Goal: Task Accomplishment & Management: Manage account settings

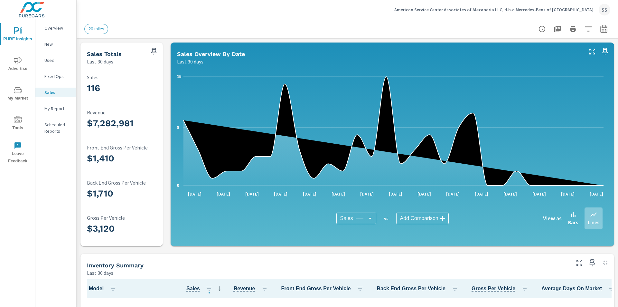
scroll to position [201, 0]
click at [16, 121] on icon "nav menu" at bounding box center [18, 119] width 8 height 6
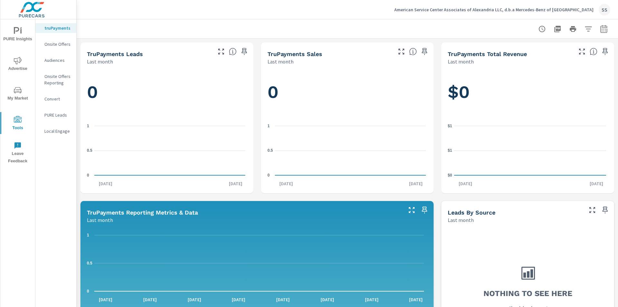
click at [53, 114] on p "PURE Leads" at bounding box center [57, 115] width 27 height 6
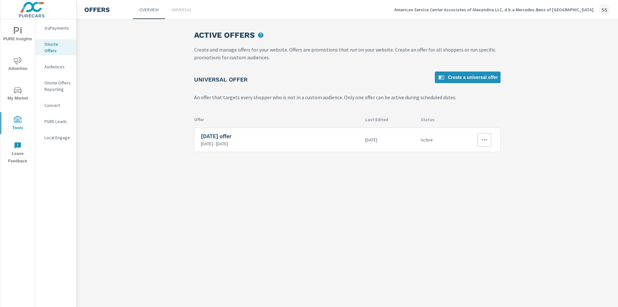
click at [484, 140] on icon "button" at bounding box center [484, 139] width 5 height 1
click at [474, 152] on link "Edit" at bounding box center [474, 154] width 36 height 15
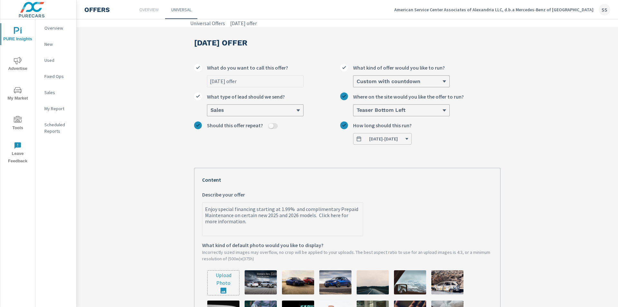
click at [409, 137] on span "09/09/2025 - 09/30/2025" at bounding box center [382, 139] width 53 height 6
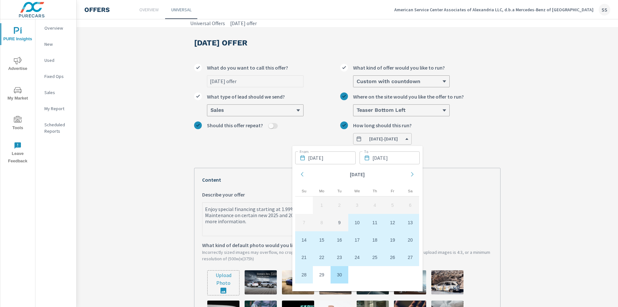
click at [460, 158] on div "Sept 2025 offer What do you want to call this offer? Custom with countdown What…" at bounding box center [347, 258] width 306 height 399
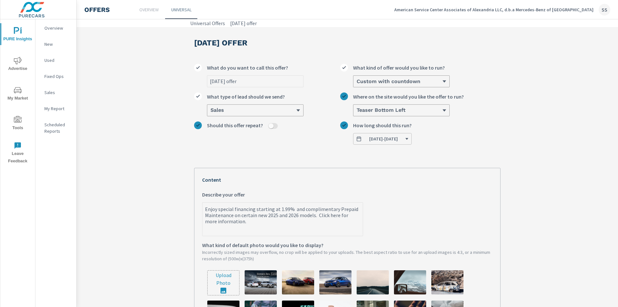
click at [442, 80] on icon at bounding box center [444, 81] width 5 height 5
click at [356, 80] on input "Custom with countdown What kind of offer would you like to run?" at bounding box center [356, 82] width 1 height 6
click at [487, 116] on label "Teaser Bottom Left Where on the site would you like the offer to run?" at bounding box center [420, 103] width 160 height 23
click at [356, 113] on input "Teaser Bottom Left Where on the site would you like the offer to run?" at bounding box center [356, 110] width 1 height 6
click at [445, 83] on icon at bounding box center [444, 81] width 5 height 5
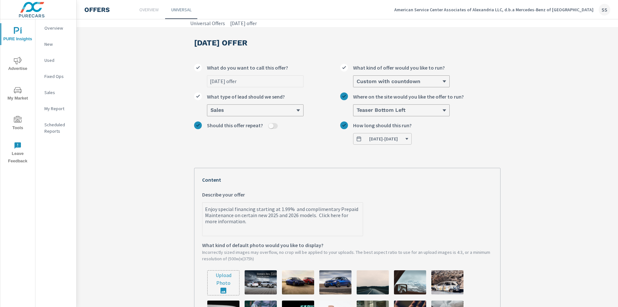
click at [356, 83] on input "Custom with countdown What kind of offer would you like to run?" at bounding box center [356, 82] width 1 height 6
click at [423, 95] on li "Cash" at bounding box center [401, 94] width 96 height 12
click at [356, 84] on input "option Cash focused, 1 of 3. 3 results available. Use Up and Down to choose opt…" at bounding box center [356, 82] width 1 height 6
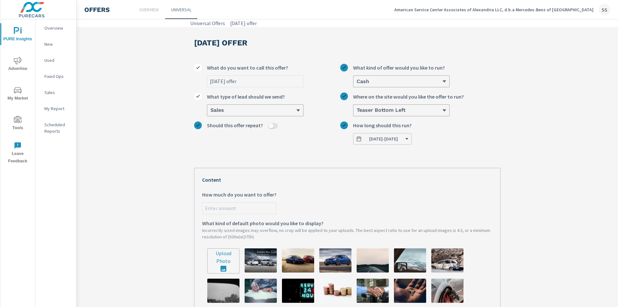
click at [421, 78] on div "Cash" at bounding box center [399, 81] width 86 height 6
click at [356, 79] on input "option Cash, selected. 0 results available. Select is focused ,type to refine l…" at bounding box center [356, 82] width 1 height 6
click at [417, 103] on li "Custom" at bounding box center [401, 106] width 96 height 12
click at [356, 84] on input "option Cash, selected. option Custom focused, 2 of 3. 3 results available. Use …" at bounding box center [356, 82] width 1 height 6
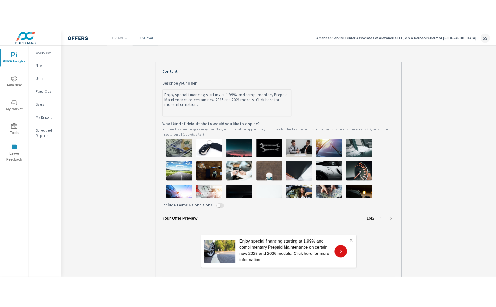
scroll to position [193, 0]
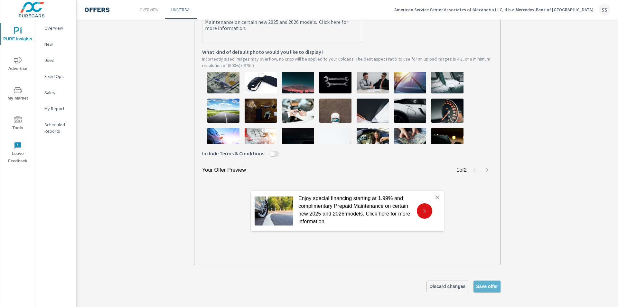
click at [485, 288] on span "Save offer" at bounding box center [487, 286] width 22 height 6
type textarea "x"
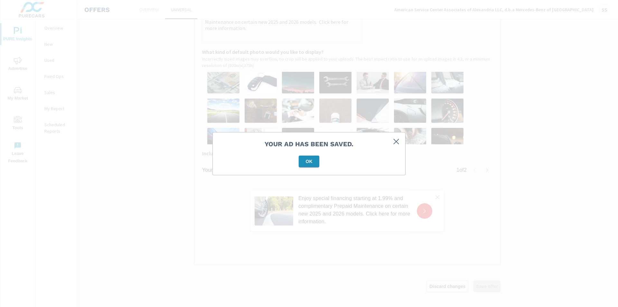
click at [306, 164] on button "OK" at bounding box center [309, 161] width 21 height 12
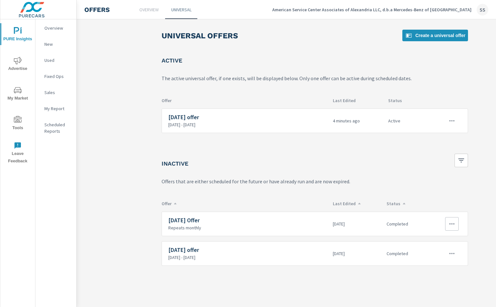
click at [450, 223] on icon "button" at bounding box center [451, 223] width 5 height 1
click at [434, 236] on div "Edit" at bounding box center [431, 239] width 9 height 8
click at [452, 120] on icon "button" at bounding box center [452, 121] width 8 height 8
click at [442, 136] on link "Edit" at bounding box center [441, 135] width 36 height 15
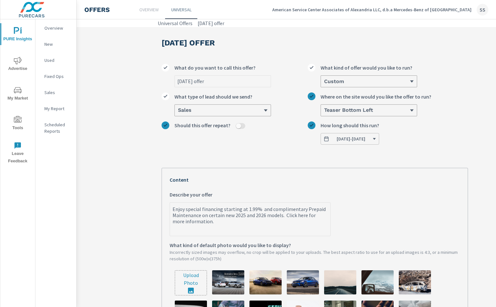
click at [351, 137] on span "09/09/2025 - 09/30/2025" at bounding box center [351, 139] width 29 height 6
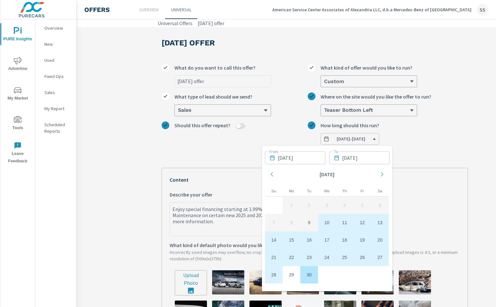
click at [261, 132] on label "Should this offer repeat?" at bounding box center [235, 127] width 146 height 12
click at [241, 129] on button "Should this offer repeat?" at bounding box center [238, 126] width 5 height 6
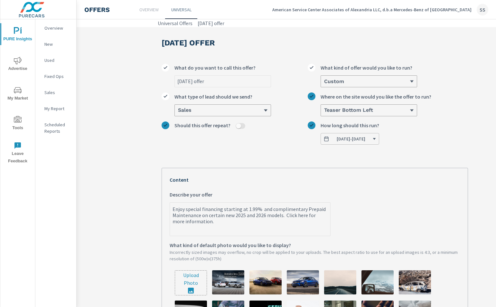
type textarea "x"
click at [238, 127] on input "Should this offer repeat?" at bounding box center [238, 126] width 15 height 6
checkbox input "true"
click at [354, 142] on div at bounding box center [366, 139] width 86 height 6
click at [324, 142] on input "How often does this offer repeat?" at bounding box center [323, 139] width 1 height 6
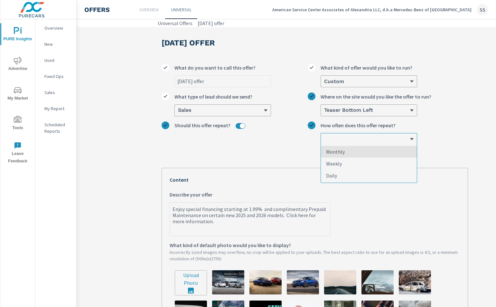
click at [349, 152] on li "Monthly" at bounding box center [369, 152] width 96 height 12
click at [324, 142] on input "option Monthly focused, 1 of 3. 3 results available. Use Up and Down to choose …" at bounding box center [323, 139] width 1 height 6
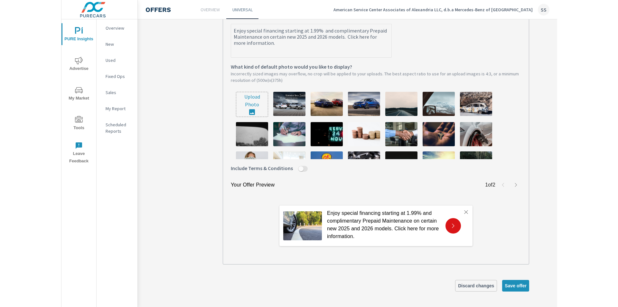
scroll to position [185, 0]
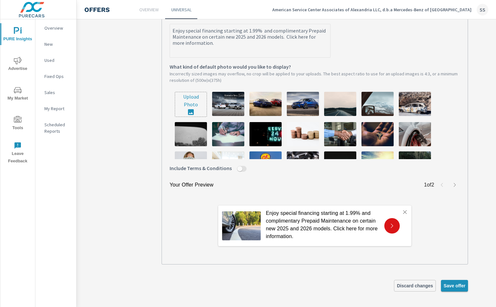
click at [456, 282] on span "Save offer" at bounding box center [454, 285] width 22 height 6
type textarea "x"
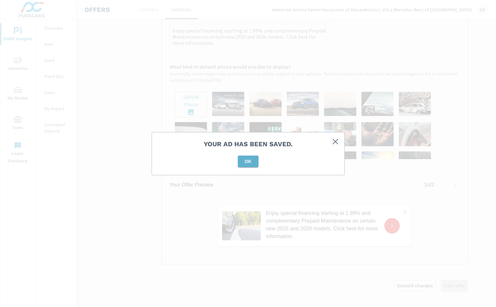
click at [247, 161] on span "OK" at bounding box center [247, 161] width 15 height 6
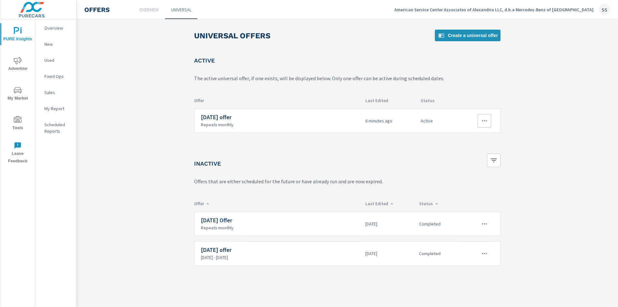
click at [479, 119] on button "button" at bounding box center [484, 121] width 14 height 14
click at [475, 132] on link "Edit" at bounding box center [474, 135] width 36 height 15
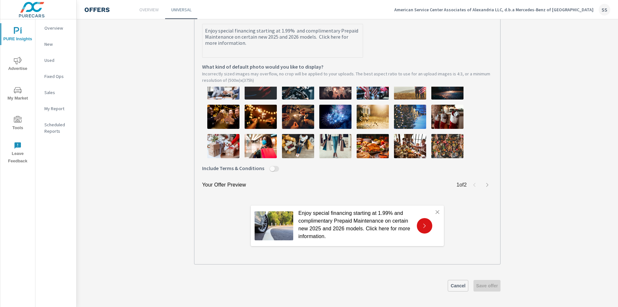
scroll to position [196, 0]
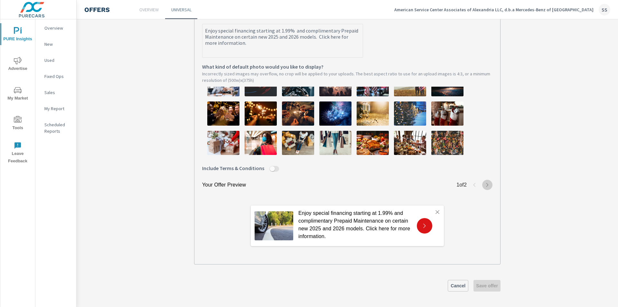
click at [486, 185] on icon "button" at bounding box center [487, 184] width 5 height 5
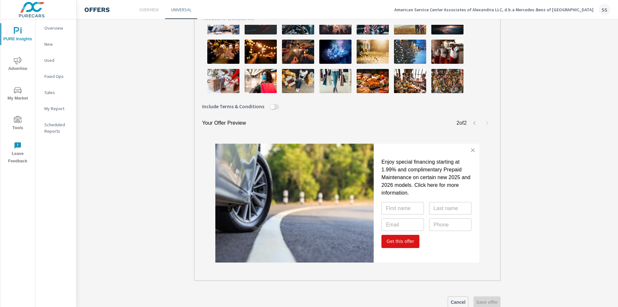
scroll to position [259, 0]
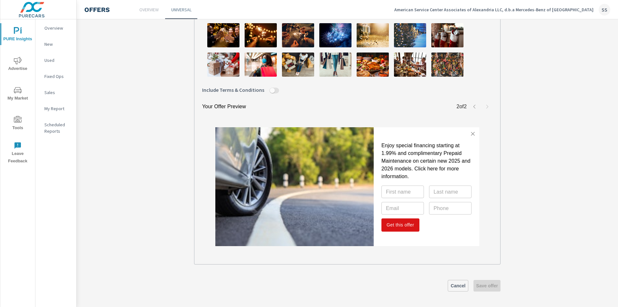
click at [484, 286] on div "Cancel Save offer" at bounding box center [347, 286] width 306 height 12
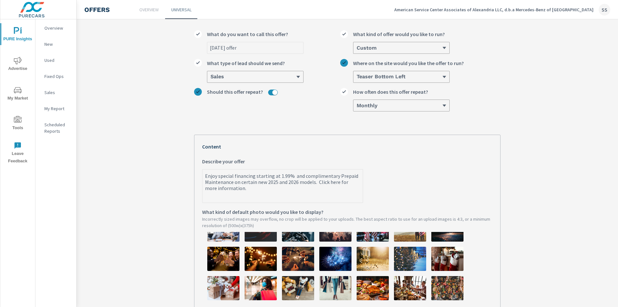
scroll to position [0, 0]
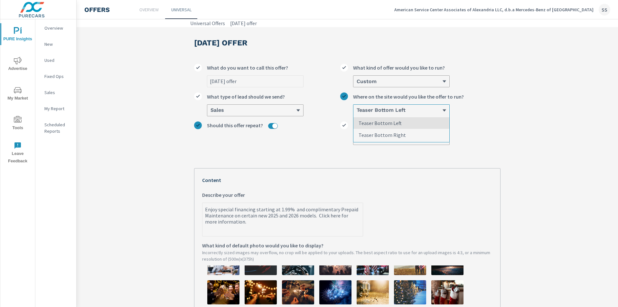
click at [423, 109] on div "Teaser Bottom Left" at bounding box center [399, 110] width 86 height 6
click at [356, 109] on input "option Teaser Bottom Left focused, 1 of 2. 2 results available. Use Up and Down…" at bounding box center [356, 110] width 1 height 6
click at [423, 109] on div "Teaser Bottom Left" at bounding box center [399, 110] width 86 height 6
click at [356, 109] on input "0 results available. Select is focused ,type to refine list, press Down to open…" at bounding box center [356, 110] width 1 height 6
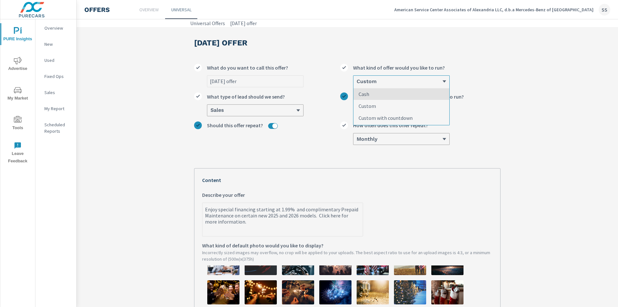
click at [430, 81] on div "Custom" at bounding box center [399, 81] width 86 height 6
click at [356, 81] on input "option Cash focused, 1 of 3. 3 results available. Use Up and Down to choose opt…" at bounding box center [356, 82] width 1 height 6
click at [430, 81] on div "Custom" at bounding box center [399, 81] width 86 height 6
click at [356, 81] on input "0 results available. Select is focused ,type to refine list, press Down to open…" at bounding box center [356, 82] width 1 height 6
click at [270, 125] on input "Should this offer repeat?" at bounding box center [274, 126] width 15 height 6
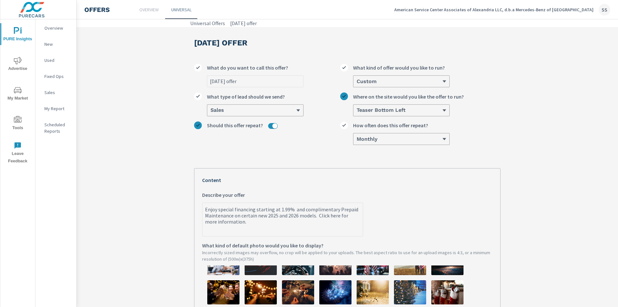
checkbox input "false"
type textarea "x"
click at [270, 125] on input "Should this offer repeat?" at bounding box center [270, 126] width 15 height 6
checkbox input "true"
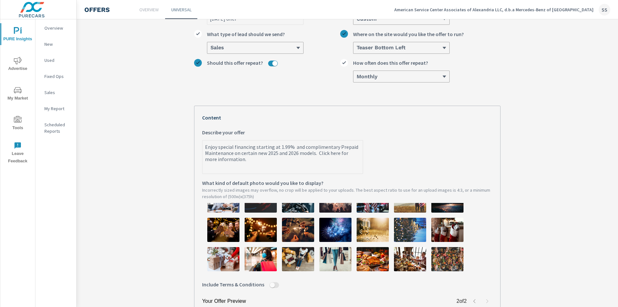
scroll to position [64, 0]
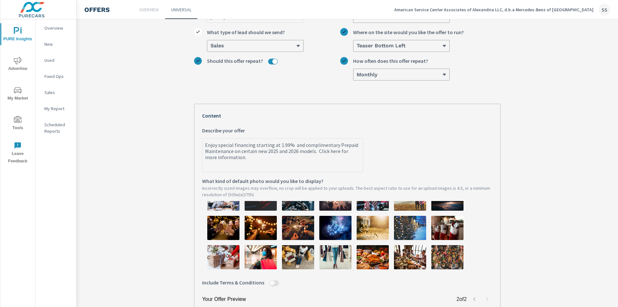
click at [337, 171] on textarea "Enjoy special financing starting at 1.99% and complimentary Prepaid Maintenance…" at bounding box center [282, 155] width 160 height 32
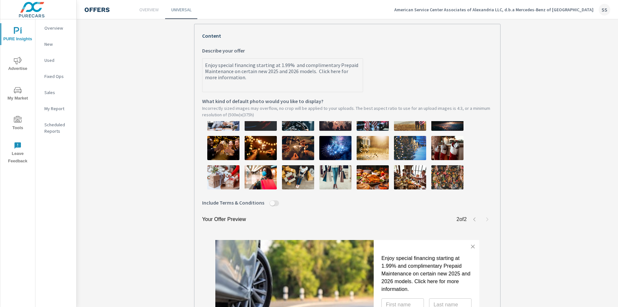
scroll to position [129, 0]
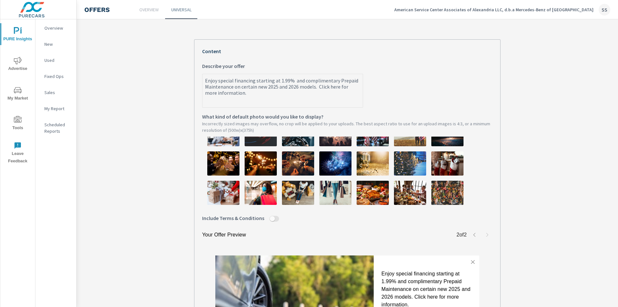
type textarea "x"
click at [473, 236] on icon "button" at bounding box center [474, 234] width 5 height 5
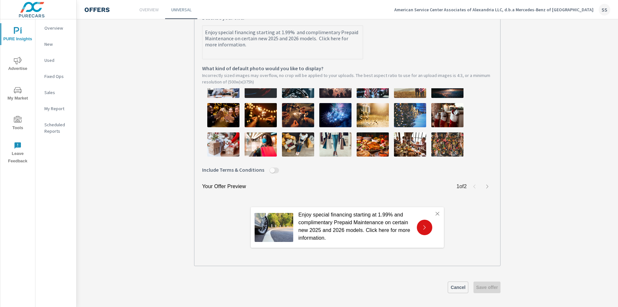
scroll to position [180, 0]
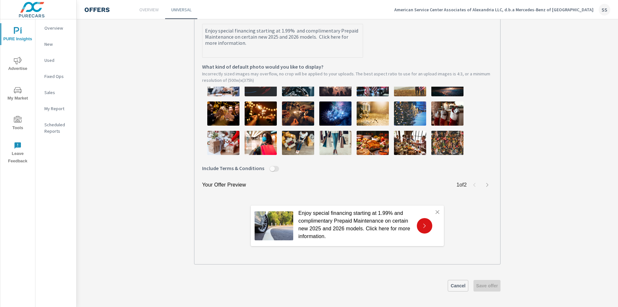
click at [486, 289] on div "Cancel Save offer" at bounding box center [347, 286] width 306 height 12
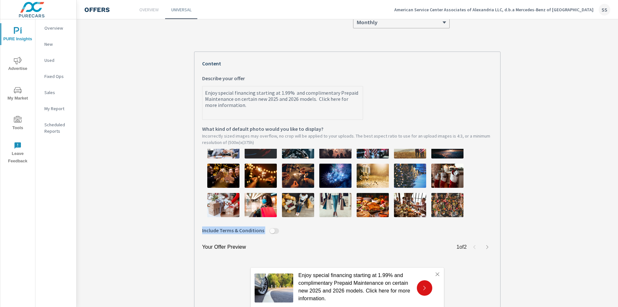
scroll to position [116, 0]
click at [269, 233] on input "Include Terms & Conditions" at bounding box center [271, 231] width 15 height 6
checkbox input "true"
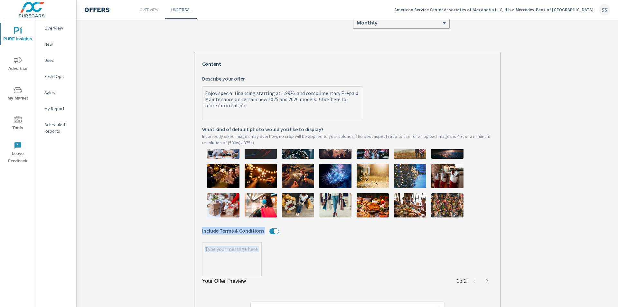
type textarea "x"
click at [271, 233] on input "Include Terms & Conditions" at bounding box center [275, 231] width 15 height 6
checkbox input "false"
type textarea "x"
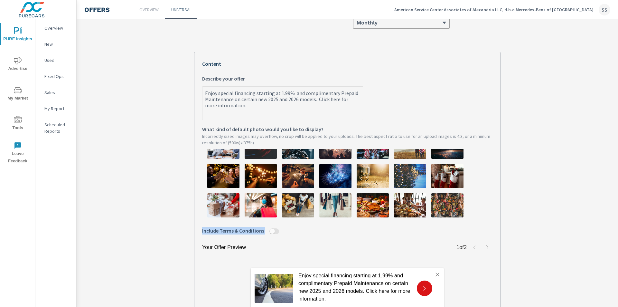
scroll to position [180, 0]
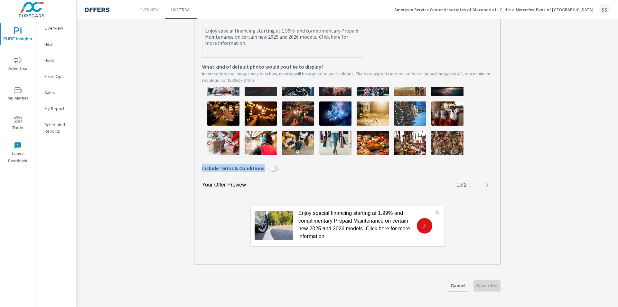
click at [267, 170] on input "Include Terms & Conditions" at bounding box center [271, 169] width 15 height 6
checkbox input "true"
type textarea "x"
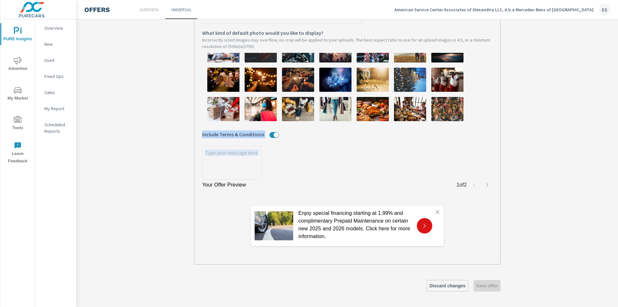
scroll to position [214, 0]
click at [272, 136] on input "Include Terms & Conditions" at bounding box center [275, 135] width 15 height 6
checkbox input "false"
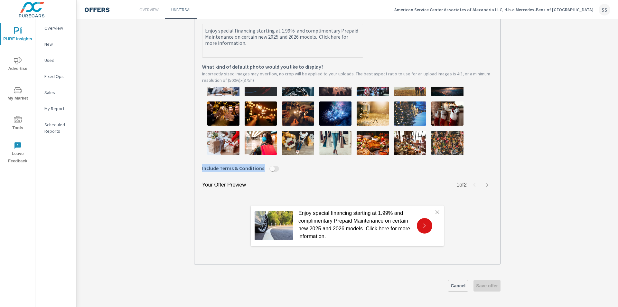
scroll to position [180, 0]
click at [481, 284] on div "Cancel Save offer" at bounding box center [347, 286] width 306 height 12
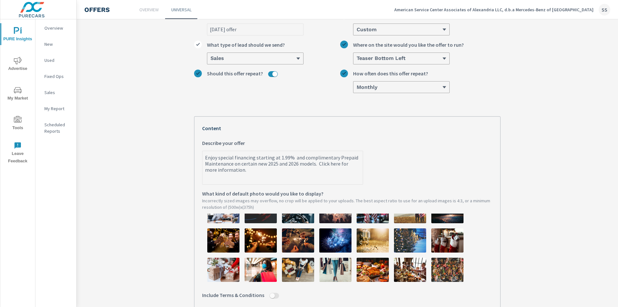
scroll to position [0, 0]
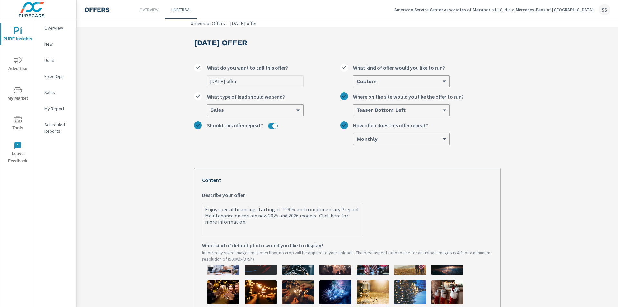
click at [196, 98] on icon at bounding box center [198, 96] width 8 height 8
click at [210, 107] on input "Sales What type of lead should we send?" at bounding box center [210, 110] width 1 height 6
click at [196, 98] on icon at bounding box center [198, 96] width 8 height 8
click at [210, 107] on input "0 results available. Select is focused ,type to refine list, press Down to open…" at bounding box center [210, 110] width 1 height 6
click at [249, 110] on div "Sales" at bounding box center [253, 110] width 86 height 6
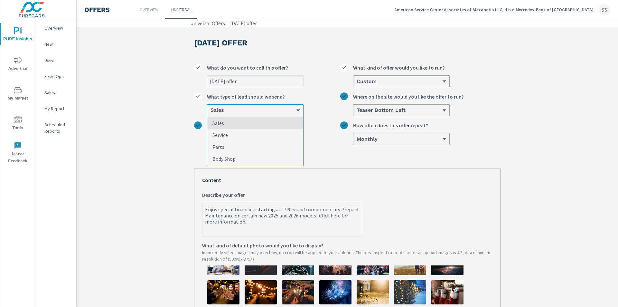
click at [210, 110] on input "option Sales focused, 1 of 4. 4 results available. Use Up and Down to choose op…" at bounding box center [210, 110] width 1 height 6
click at [223, 124] on li "Sales" at bounding box center [255, 123] width 96 height 12
click at [210, 113] on input "option Sales focused, 1 of 4. 4 results available. Use Up and Down to choose op…" at bounding box center [210, 110] width 1 height 6
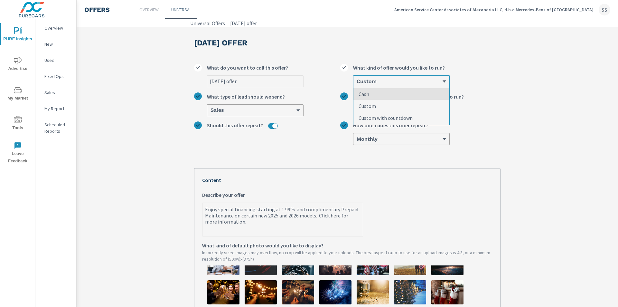
click at [392, 84] on div "Custom" at bounding box center [399, 81] width 86 height 6
click at [356, 84] on input "option Cash focused, 1 of 3. 3 results available. Use Up and Down to choose opt…" at bounding box center [356, 82] width 1 height 6
click at [384, 104] on li "Custom" at bounding box center [401, 106] width 96 height 12
click at [356, 84] on input "option Custom focused, 2 of 3. 3 results available. Use Up and Down to choose o…" at bounding box center [356, 82] width 1 height 6
type textarea "x"
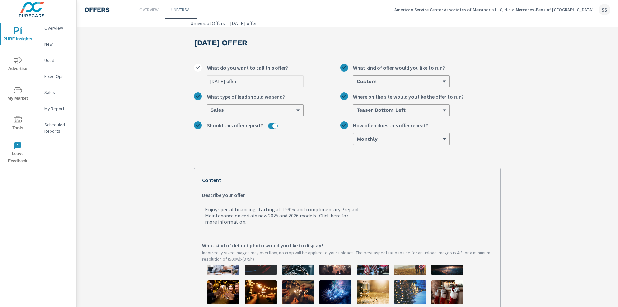
click at [254, 78] on input "Sept 2025 offer" at bounding box center [255, 81] width 96 height 11
type input "Sept 2025 offer"
type textarea "x"
type input "Sept 2025 offer"
click at [304, 79] on label "Sept 2025 offer What do you want to call this offer?" at bounding box center [267, 75] width 146 height 23
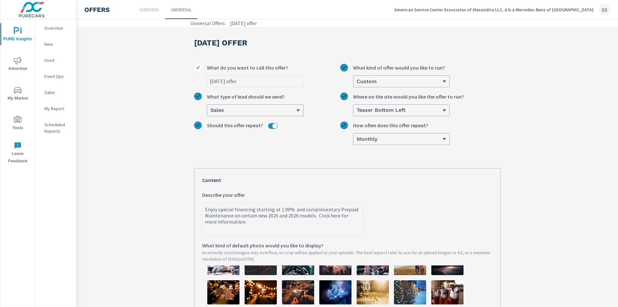
click at [303, 79] on input "Sept 2025 offer" at bounding box center [255, 81] width 96 height 11
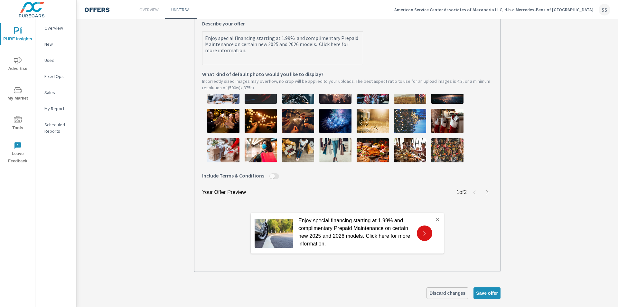
scroll to position [180, 0]
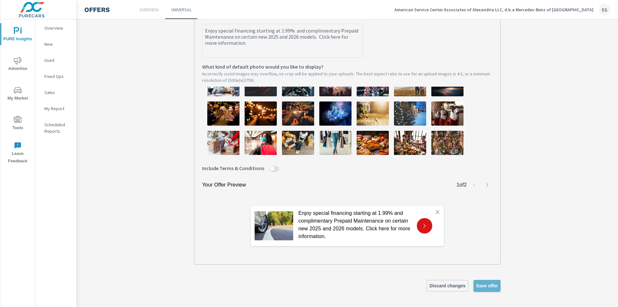
click at [491, 282] on button "Save offer" at bounding box center [486, 286] width 27 height 12
type textarea "x"
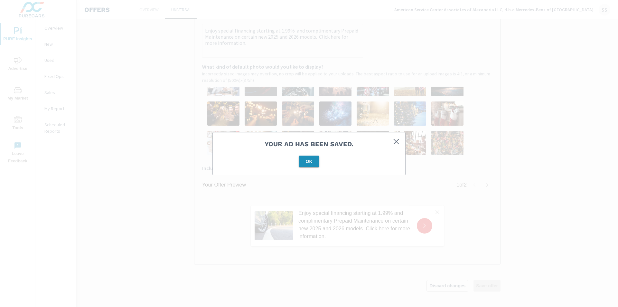
click at [303, 162] on span "OK" at bounding box center [308, 161] width 15 height 6
